Goal: Navigation & Orientation: Find specific page/section

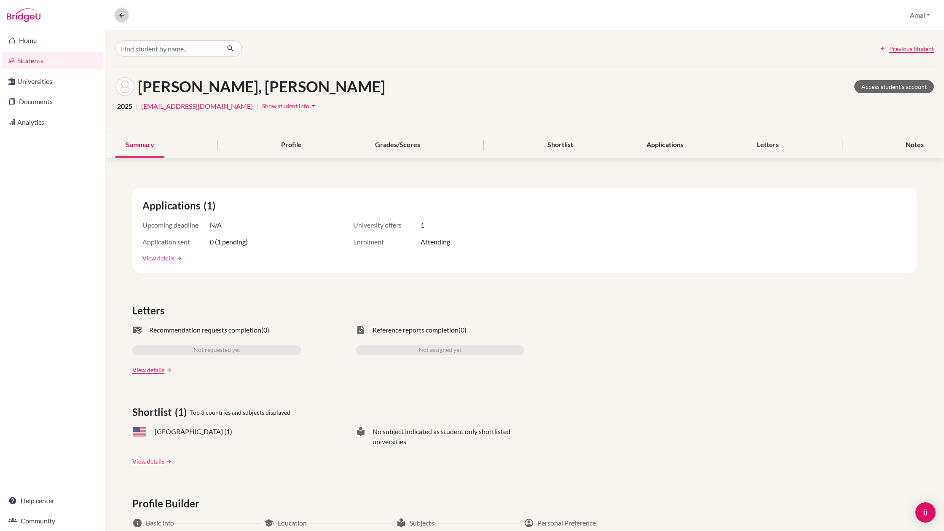
click at [121, 18] on icon at bounding box center [122, 15] width 8 height 8
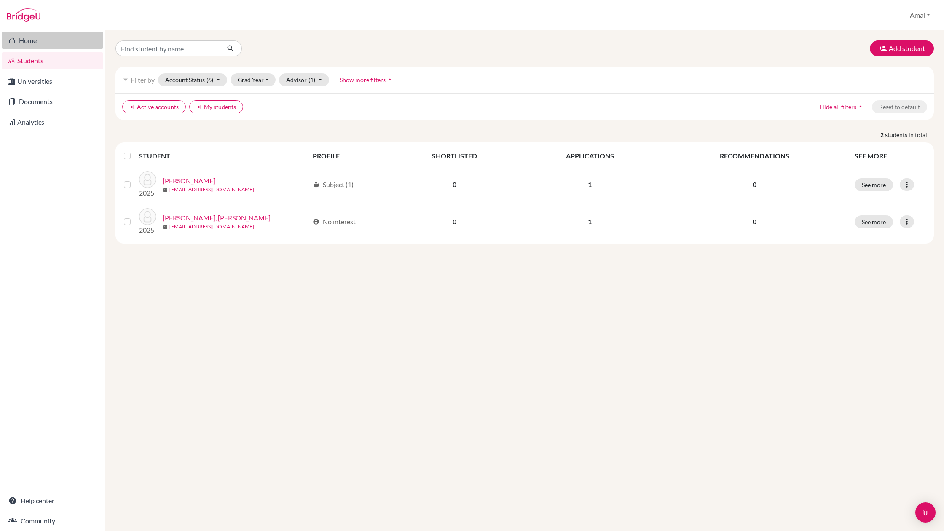
click at [26, 41] on link "Home" at bounding box center [53, 40] width 102 height 17
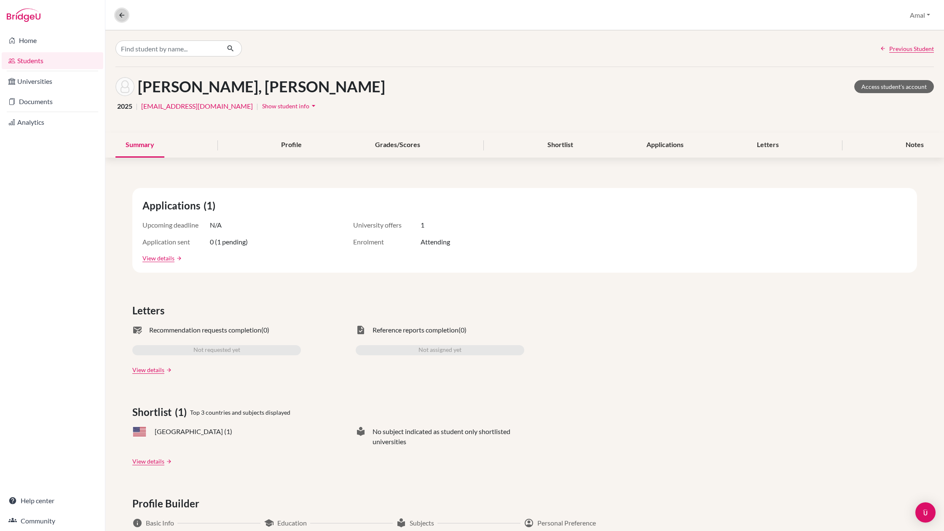
click at [123, 19] on button at bounding box center [122, 15] width 13 height 13
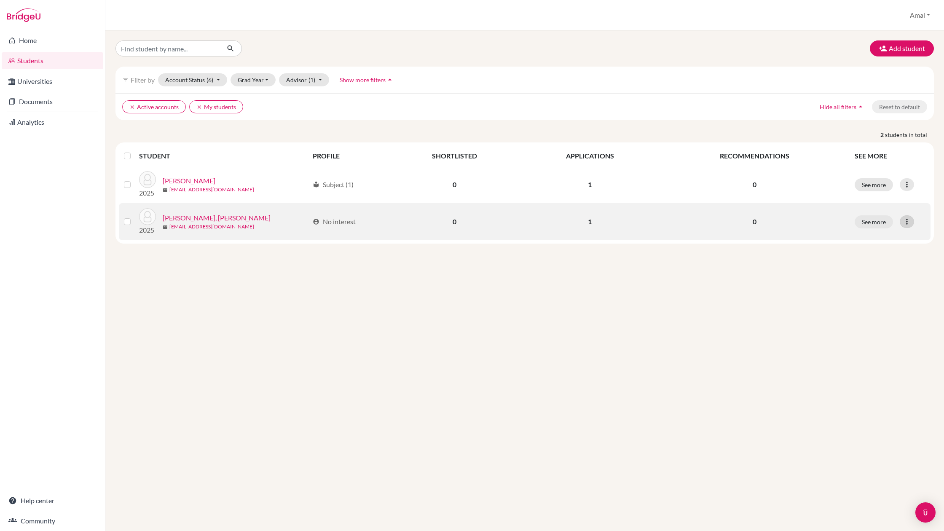
click at [903, 224] on icon at bounding box center [907, 222] width 8 height 8
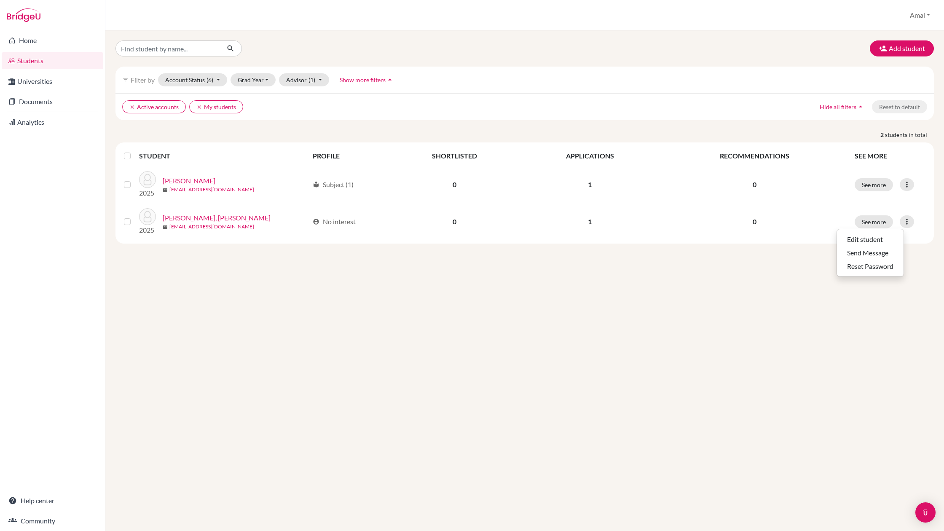
click at [630, 362] on div "Add student filter_list Filter by Account Status (6) Active accounts done Archi…" at bounding box center [524, 280] width 839 height 501
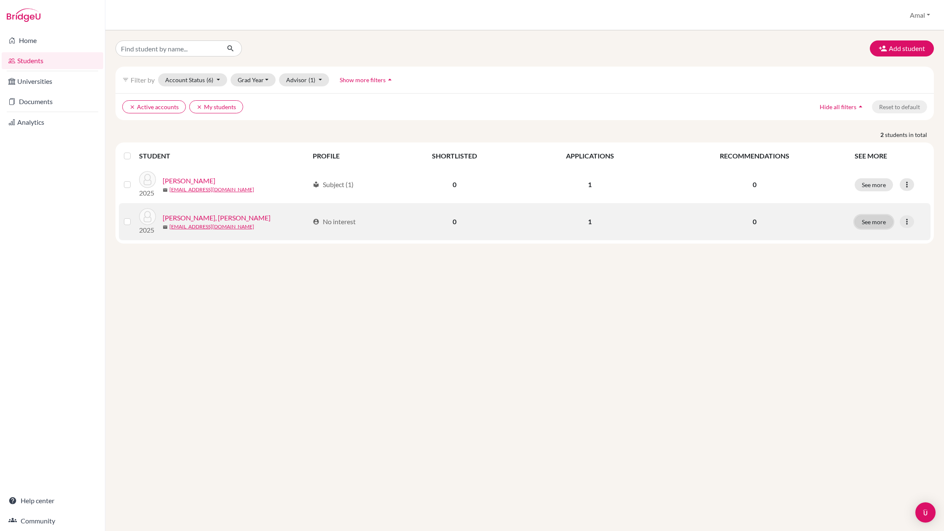
click at [878, 223] on button "See more" at bounding box center [874, 221] width 38 height 13
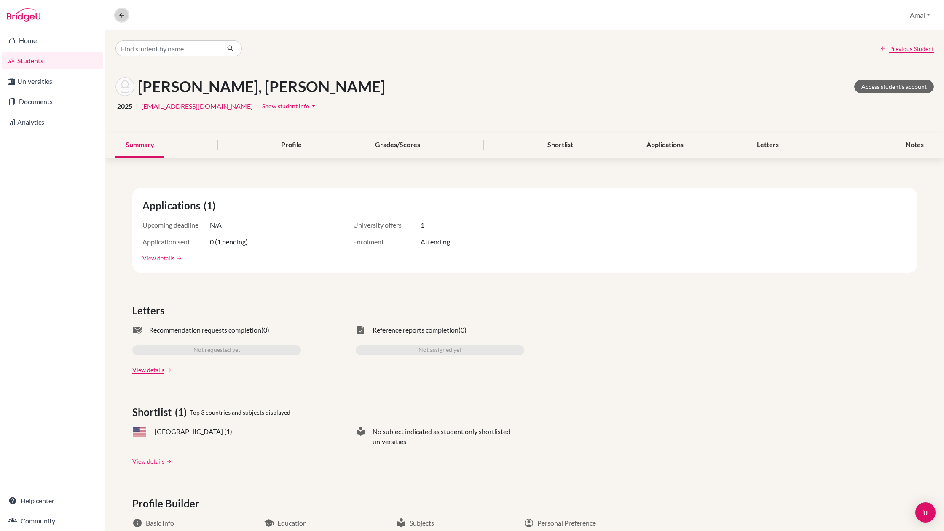
click at [122, 16] on icon at bounding box center [122, 15] width 8 height 8
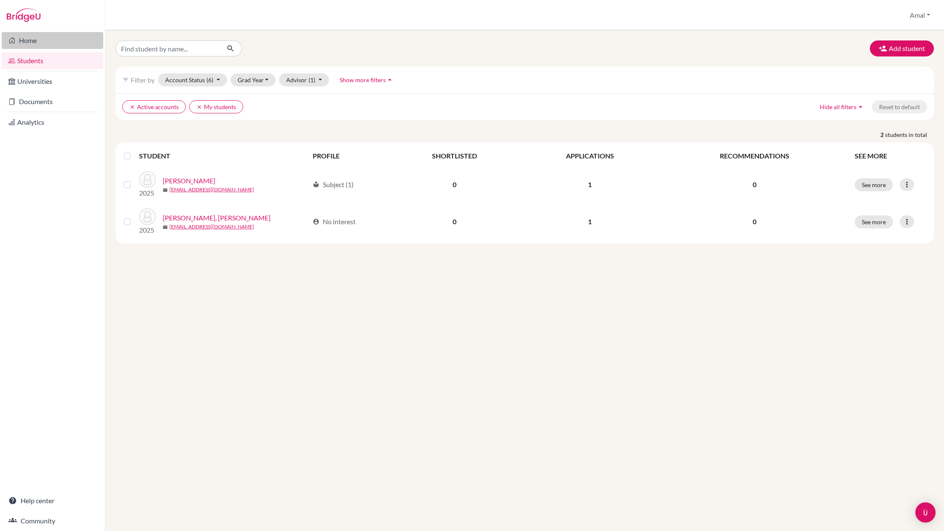
click at [40, 44] on link "Home" at bounding box center [53, 40] width 102 height 17
click at [28, 84] on link "Universities" at bounding box center [53, 81] width 102 height 17
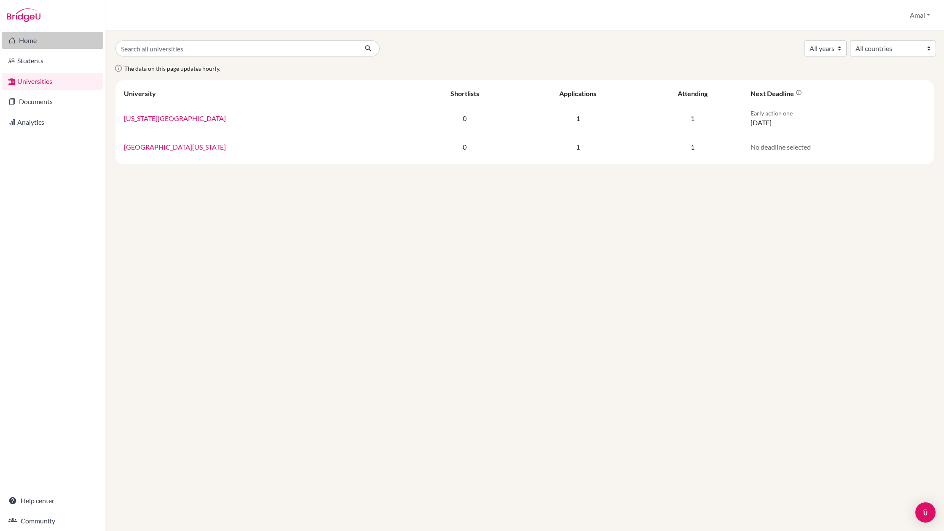
click at [25, 44] on link "Home" at bounding box center [53, 40] width 102 height 17
